Goal: Task Accomplishment & Management: Use online tool/utility

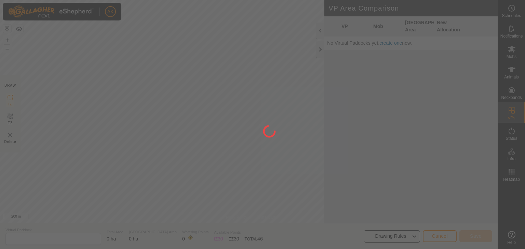
type input "[DATE] 144938-VP028"
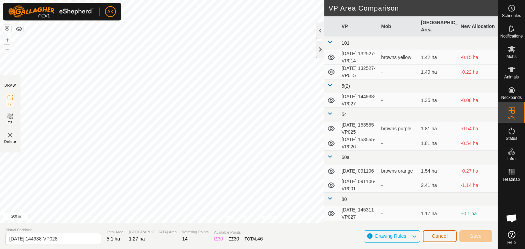
click at [440, 238] on span "Cancel" at bounding box center [440, 236] width 16 height 5
